Goal: Task Accomplishment & Management: Complete application form

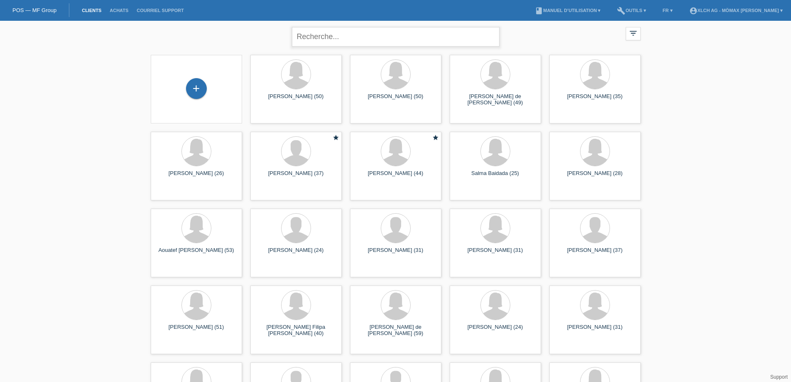
click at [344, 37] on input "text" at bounding box center [396, 37] width 208 height 20
type input "[PERSON_NAME]"
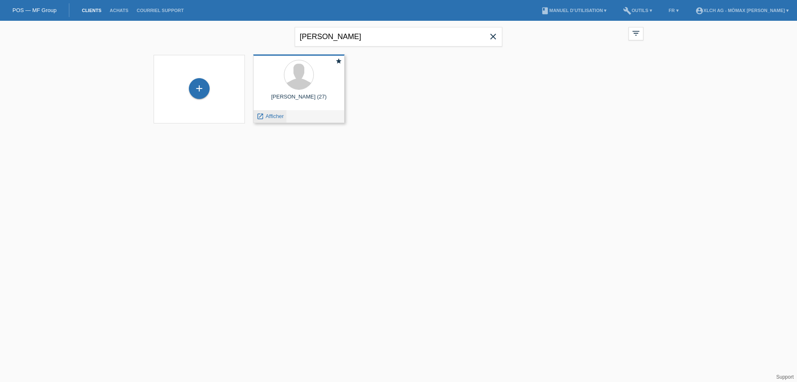
click at [261, 117] on icon "launch" at bounding box center [260, 116] width 7 height 7
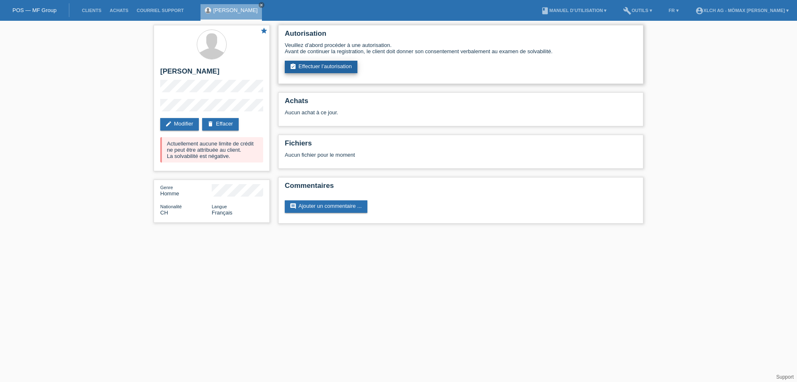
click at [318, 66] on link "assignment_turned_in Effectuer l’autorisation" at bounding box center [321, 67] width 73 height 12
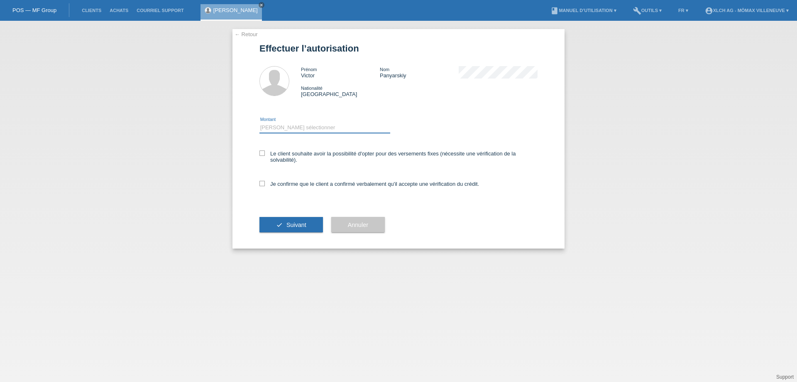
click at [266, 126] on select "Veuillez sélectionner CHF 1.00 - CHF 499.00 CHF 500.00 - CHF 1'999.00 CHF 2'000…" at bounding box center [325, 127] width 131 height 10
select select "3"
click at [260, 122] on select "Veuillez sélectionner CHF 1.00 - CHF 499.00 CHF 500.00 - CHF 1'999.00 CHF 2'000…" at bounding box center [325, 127] width 131 height 10
click at [262, 182] on icon at bounding box center [262, 183] width 5 height 5
click at [262, 182] on input "Je confirme que le client a confirmé verbalement qu'il accepte une vérification…" at bounding box center [262, 183] width 5 height 5
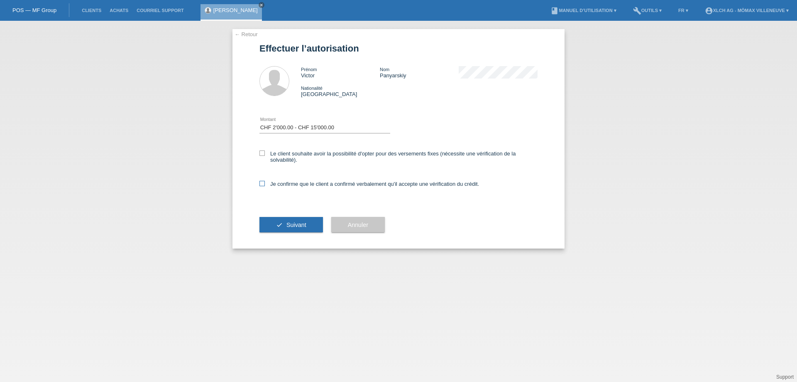
checkbox input "true"
click at [262, 151] on icon at bounding box center [262, 152] width 5 height 5
click at [262, 151] on input "Le client souhaite avoir la possibilité d'opter pour des versements fixes (néce…" at bounding box center [262, 152] width 5 height 5
checkbox input "true"
click at [289, 224] on span "Suivant" at bounding box center [297, 224] width 20 height 7
